Goal: Information Seeking & Learning: Learn about a topic

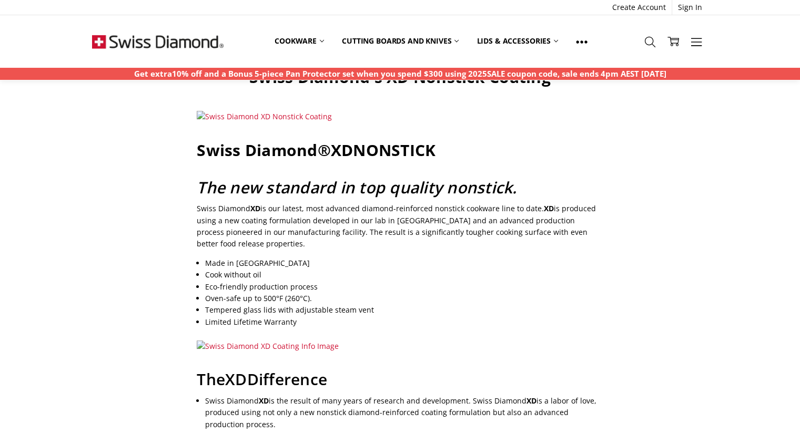
scroll to position [47, 0]
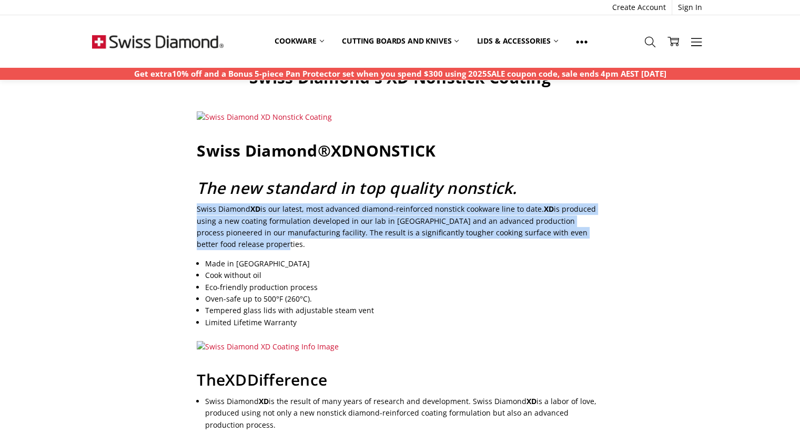
drag, startPoint x: 196, startPoint y: 211, endPoint x: 463, endPoint y: 241, distance: 268.3
click at [463, 241] on p "Swiss Diamond XD is our latest, most advanced diamond-reinforced nonstick cookw…" at bounding box center [400, 226] width 406 height 47
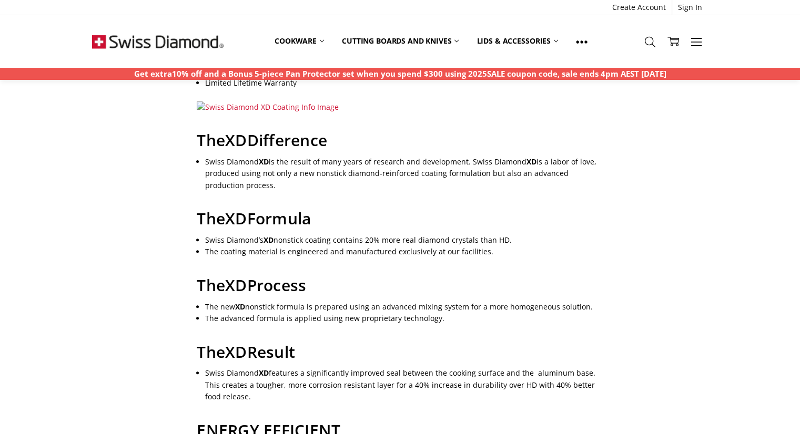
scroll to position [286, 0]
copy p "Swiss Diamond XD is our latest, most advanced diamond-reinforced nonstick cookw…"
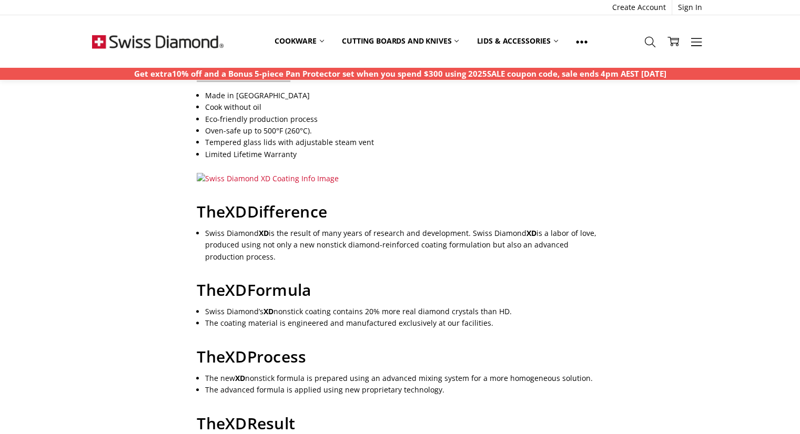
scroll to position [293, 0]
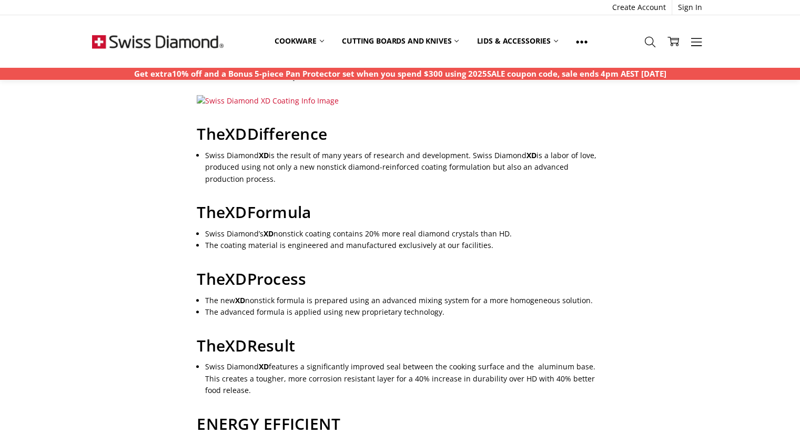
drag, startPoint x: 205, startPoint y: 231, endPoint x: 539, endPoint y: 236, distance: 335.0
click at [539, 236] on li "Swiss Diamond’s XD nonstick coating contains 20% more real diamond crystals tha…" at bounding box center [404, 234] width 398 height 12
copy li "Swiss Diamond’s XD nonstick coating contains 20% more real diamond crystals tha…"
click at [137, 147] on main "Swiss Diamond's XD Nonstick Coating Swiss Diamond® XD NONSTICK The new standard…" at bounding box center [399, 422] width 627 height 1201
click at [508, 259] on div "Swiss Diamond's XD Nonstick Coating Swiss Diamond® XD NONSTICK The new standard…" at bounding box center [400, 419] width 418 height 1194
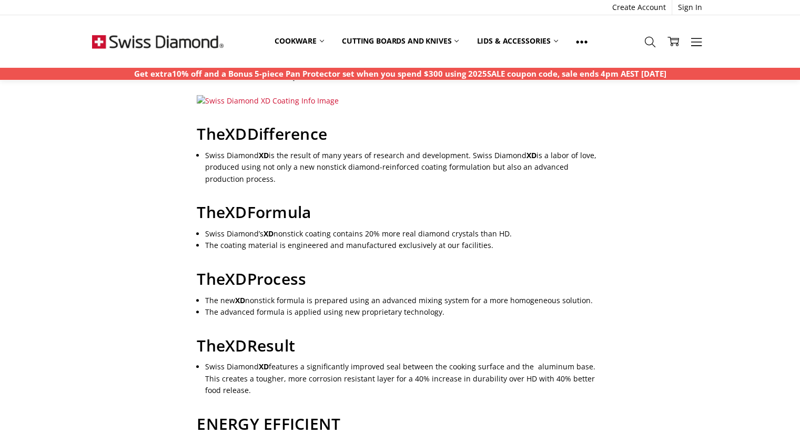
scroll to position [613, 0]
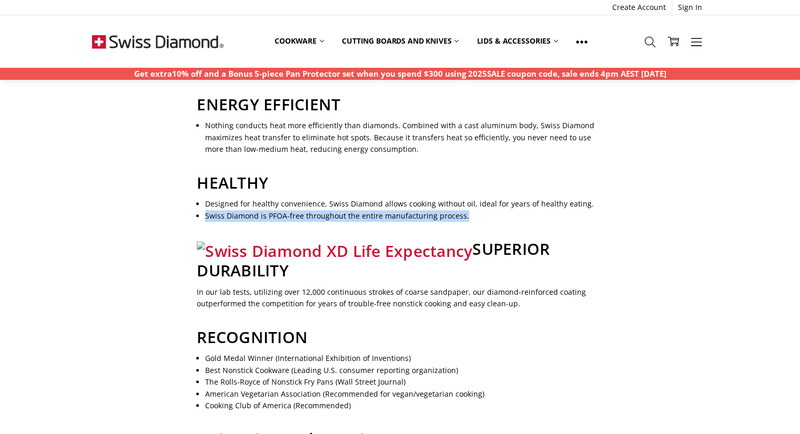
drag, startPoint x: 463, startPoint y: 218, endPoint x: 201, endPoint y: 216, distance: 262.4
click at [201, 216] on div "Swiss Diamond's XD Nonstick Coating Swiss Diamond® XD NONSTICK The new standard…" at bounding box center [400, 99] width 418 height 1194
copy li "Swiss Diamond is PFOA-free throughout the entire manufacturing process."
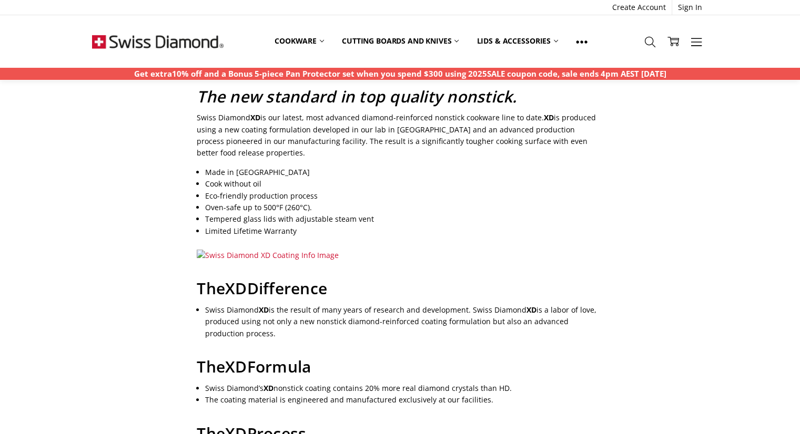
scroll to position [689, 0]
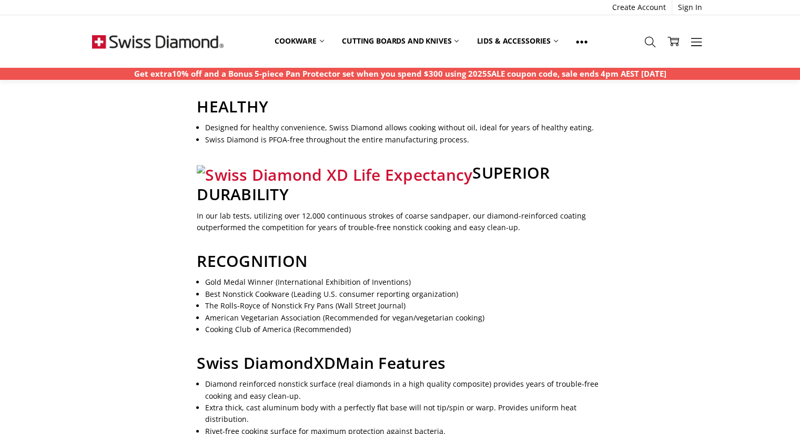
click at [328, 251] on h2 "RECOGNITION" at bounding box center [400, 261] width 406 height 20
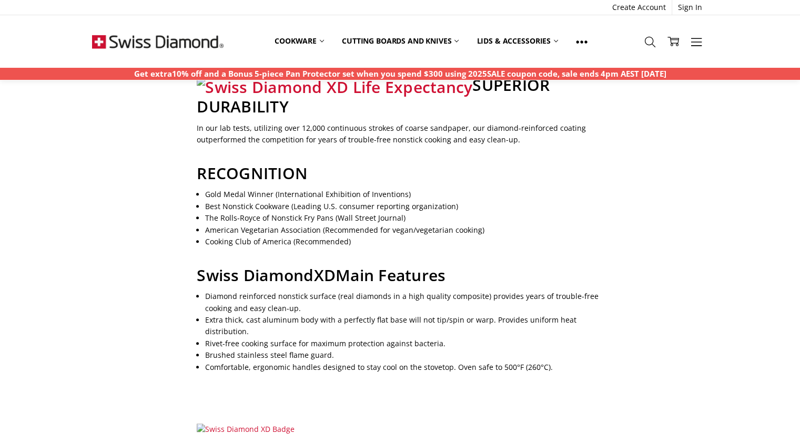
scroll to position [797, 0]
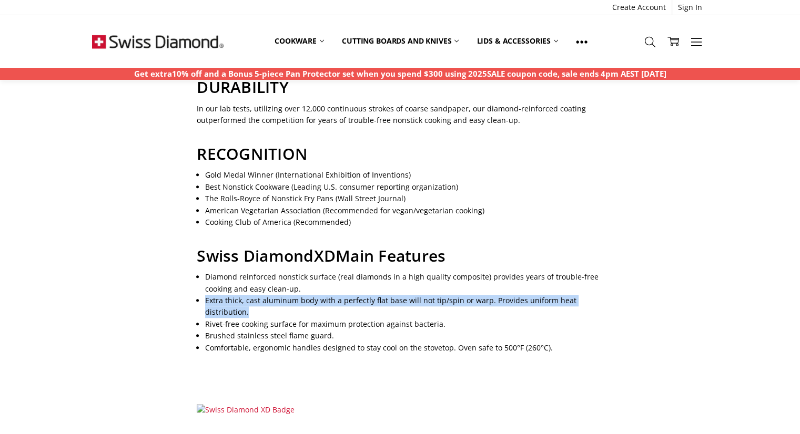
drag, startPoint x: 205, startPoint y: 299, endPoint x: 253, endPoint y: 313, distance: 50.8
click at [253, 313] on li "Extra thick, cast aluminum body with a perfectly flat base will not tip/spin or…" at bounding box center [404, 307] width 398 height 24
copy li "Extra thick, cast aluminum body with a perfectly flat base will not tip/spin or…"
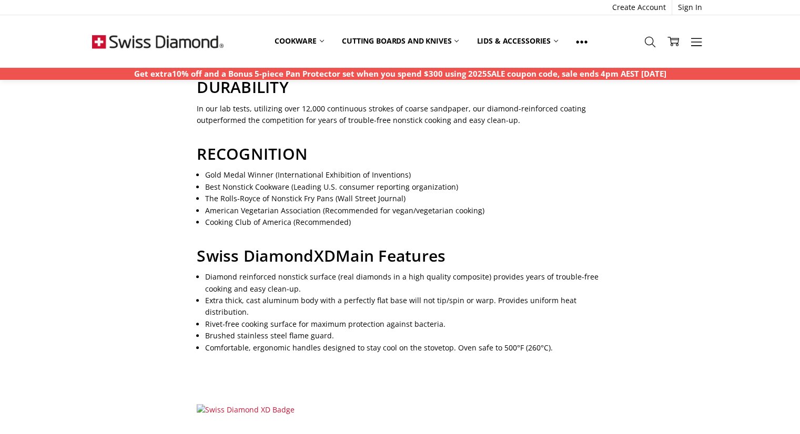
click at [305, 314] on li "Extra thick, cast aluminum body with a perfectly flat base will not tip/spin or…" at bounding box center [404, 307] width 398 height 24
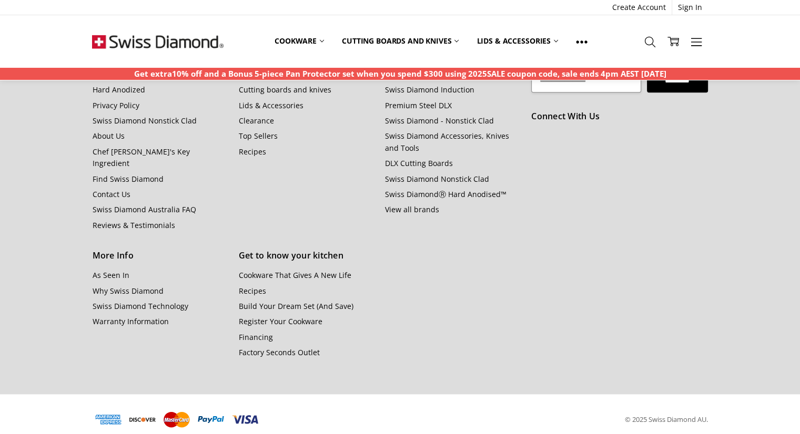
scroll to position [118, 0]
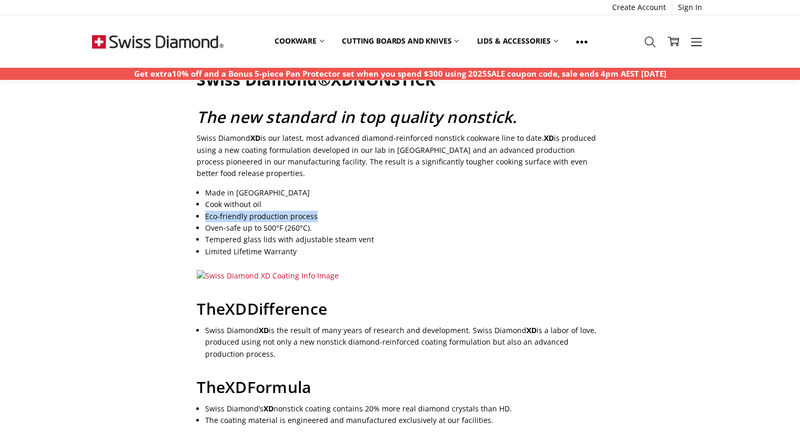
drag, startPoint x: 316, startPoint y: 215, endPoint x: 202, endPoint y: 219, distance: 113.7
drag, startPoint x: 309, startPoint y: 232, endPoint x: 201, endPoint y: 213, distance: 110.0
copy ul "Eco-friendly production process Oven-safe up to 500°F (260°C)."
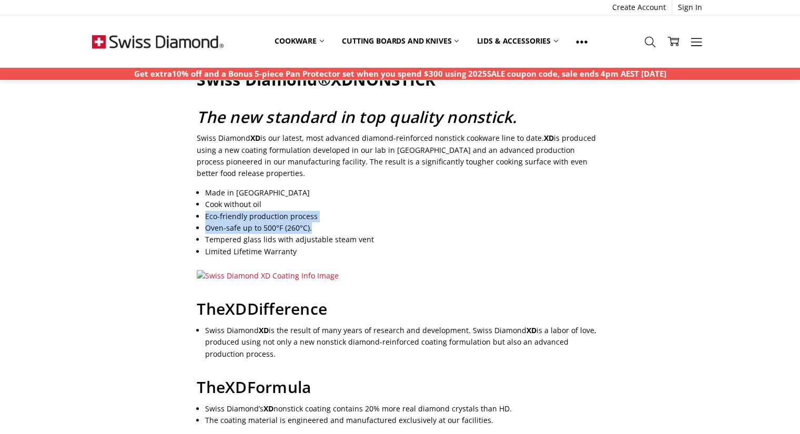
copy ul "Eco-friendly production process Oven-safe up to 500°F (260°C)."
click at [371, 225] on li "Oven-safe up to 500°F (260°C)." at bounding box center [404, 228] width 398 height 12
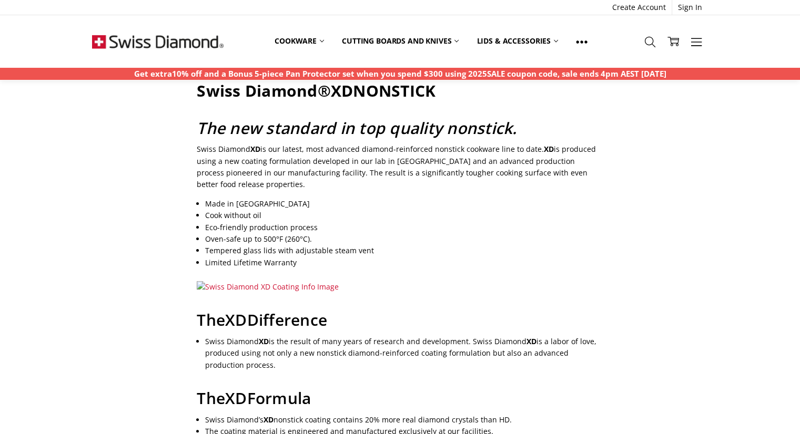
scroll to position [689, 0]
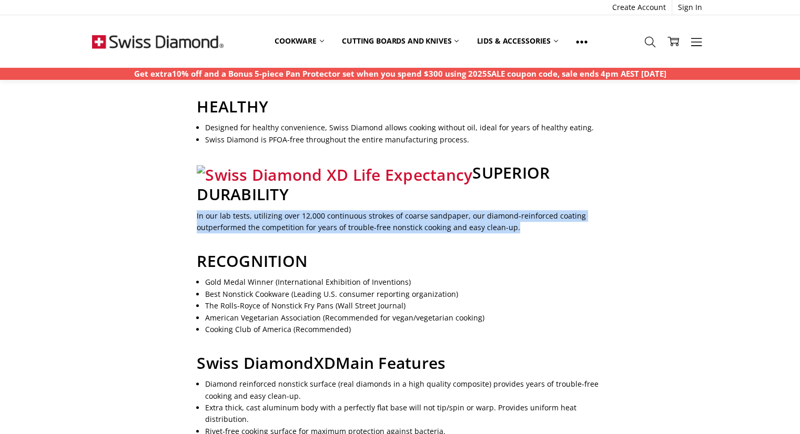
drag, startPoint x: 193, startPoint y: 218, endPoint x: 660, endPoint y: 230, distance: 467.1
click at [660, 230] on main "Swiss Diamond's XD Nonstick Coating Swiss Diamond® XD NONSTICK The new standard…" at bounding box center [399, 26] width 627 height 1201
copy p "In our lab tests, utilizing over 12,000 continuous strokes of coarse sandpaper,…"
click at [417, 223] on p "In our lab tests, utilizing over 12,000 continuous strokes of coarse sandpaper,…" at bounding box center [400, 222] width 406 height 24
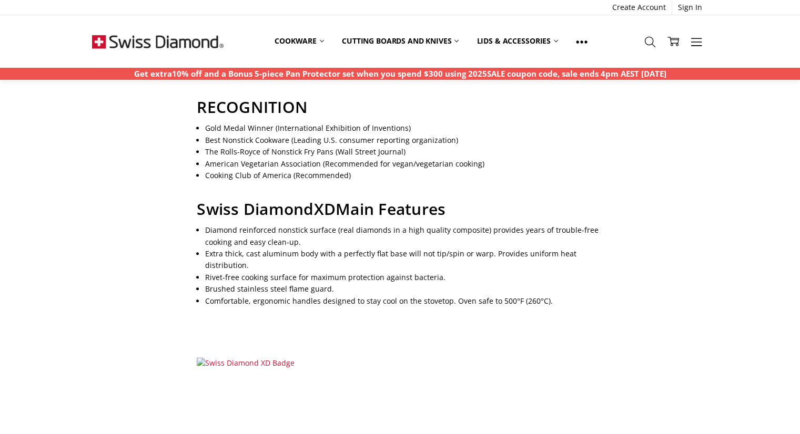
scroll to position [523, 0]
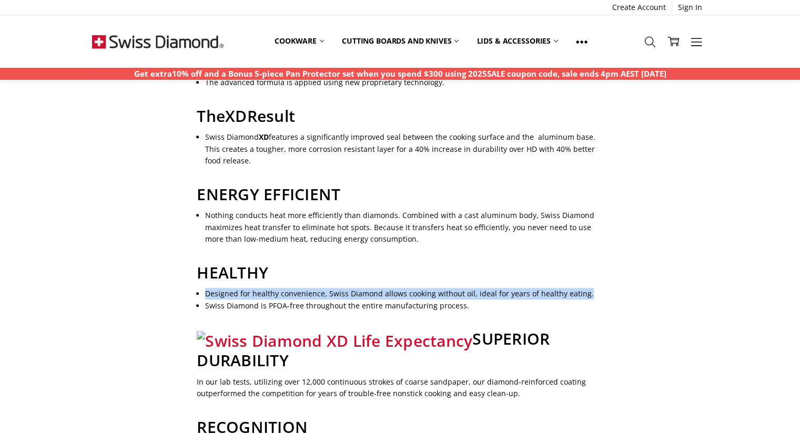
drag, startPoint x: 204, startPoint y: 293, endPoint x: 664, endPoint y: 284, distance: 459.6
click at [664, 284] on main "Swiss Diamond's XD Nonstick Coating Swiss Diamond® XD NONSTICK The new standard…" at bounding box center [399, 192] width 627 height 1201
copy li "Designed for healthy convenience, Swiss Diamond allows cooking without oil, ide…"
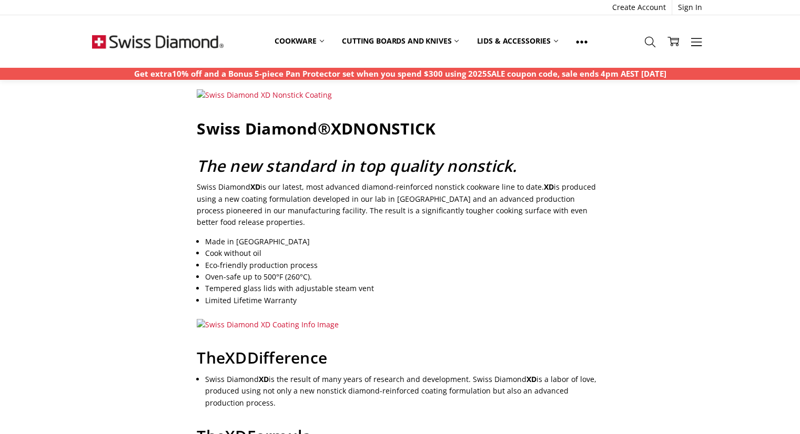
scroll to position [181, 0]
